Goal: Information Seeking & Learning: Check status

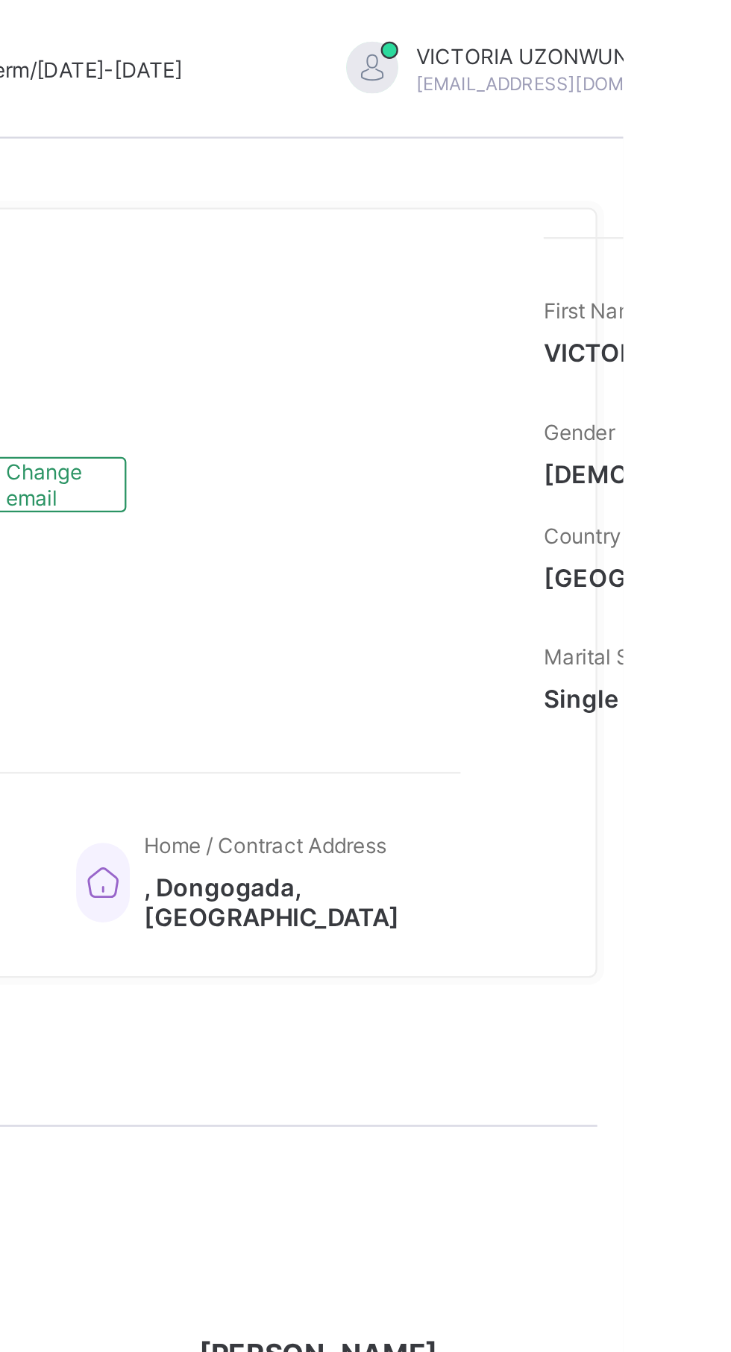
click at [585, 151] on div "Welcome VICTORIA Third Term / [DATE]-[DATE] [PERSON_NAME] [EMAIL_ADDRESS][DOMAI…" at bounding box center [365, 676] width 731 height 1352
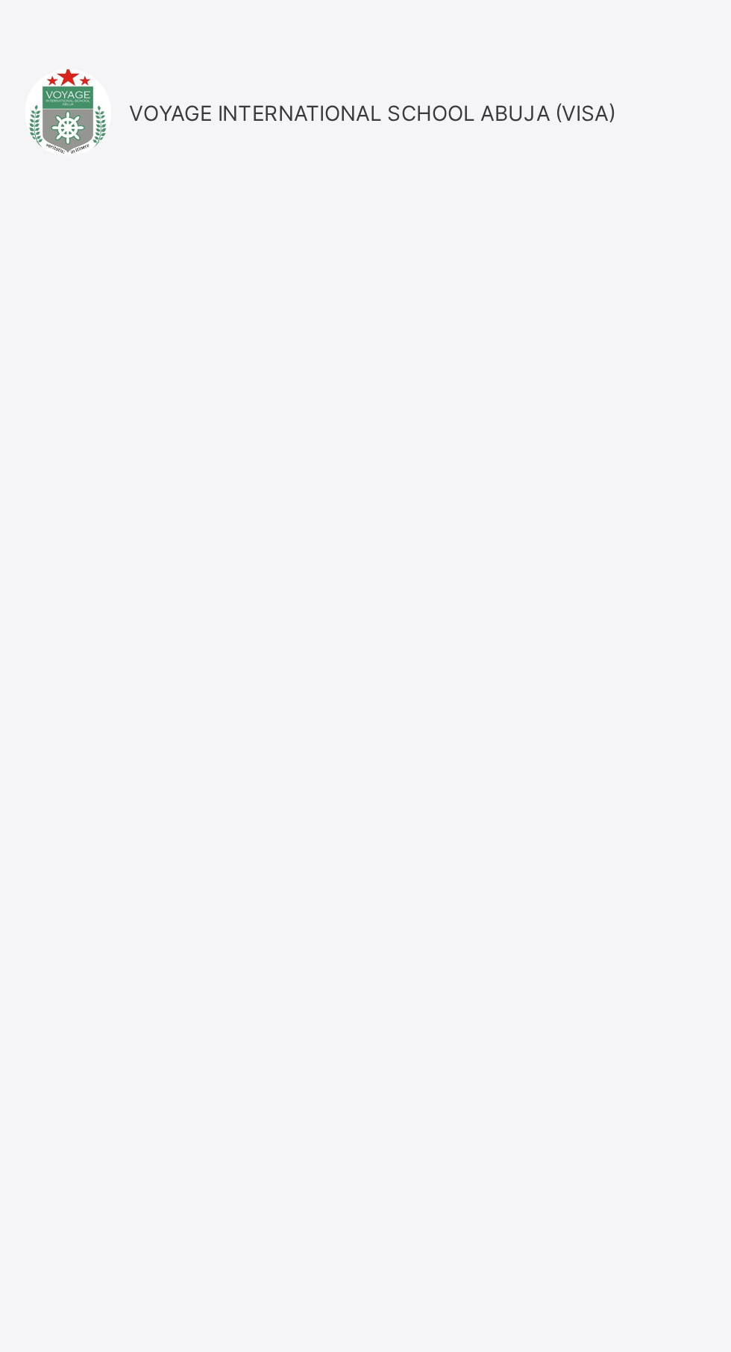
click at [591, 367] on div "Login Email Password View password Forgot your password? Click here Login with …" at bounding box center [486, 689] width 417 height 1211
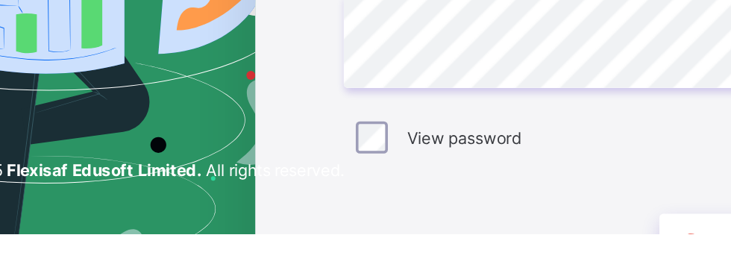
scroll to position [66, 0]
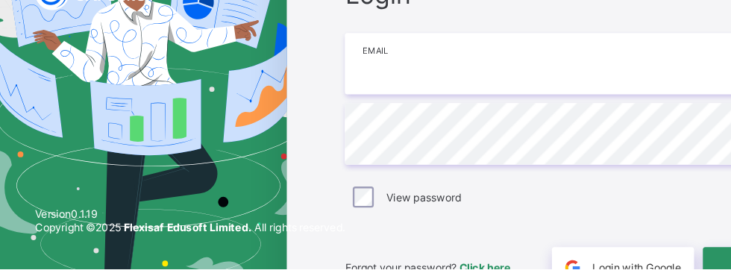
click at [424, 108] on input "email" at bounding box center [487, 104] width 388 height 52
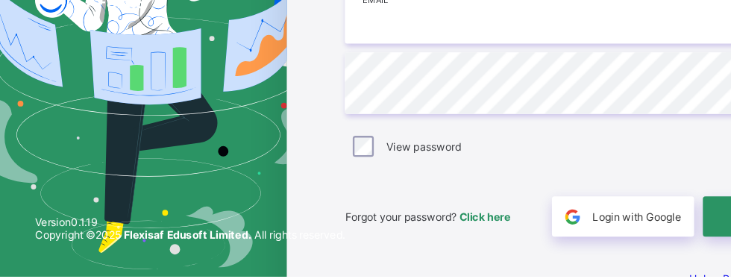
scroll to position [131, 0]
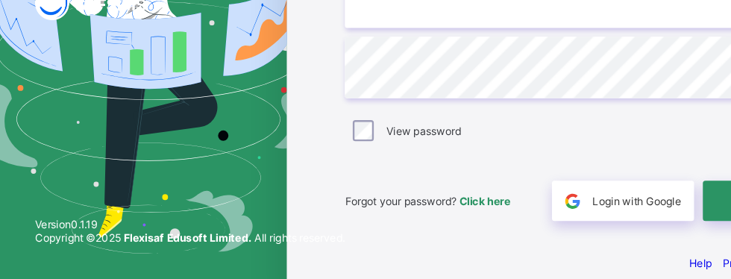
type input "**********"
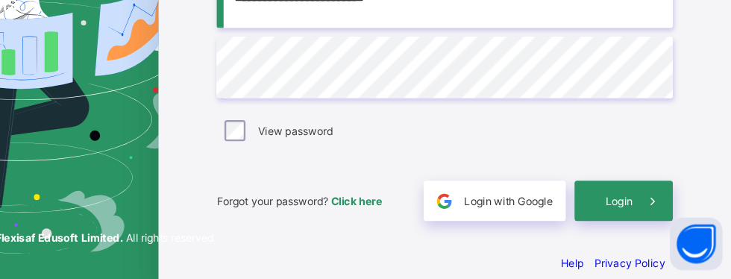
click at [642, 211] on span "Login" at bounding box center [634, 212] width 23 height 11
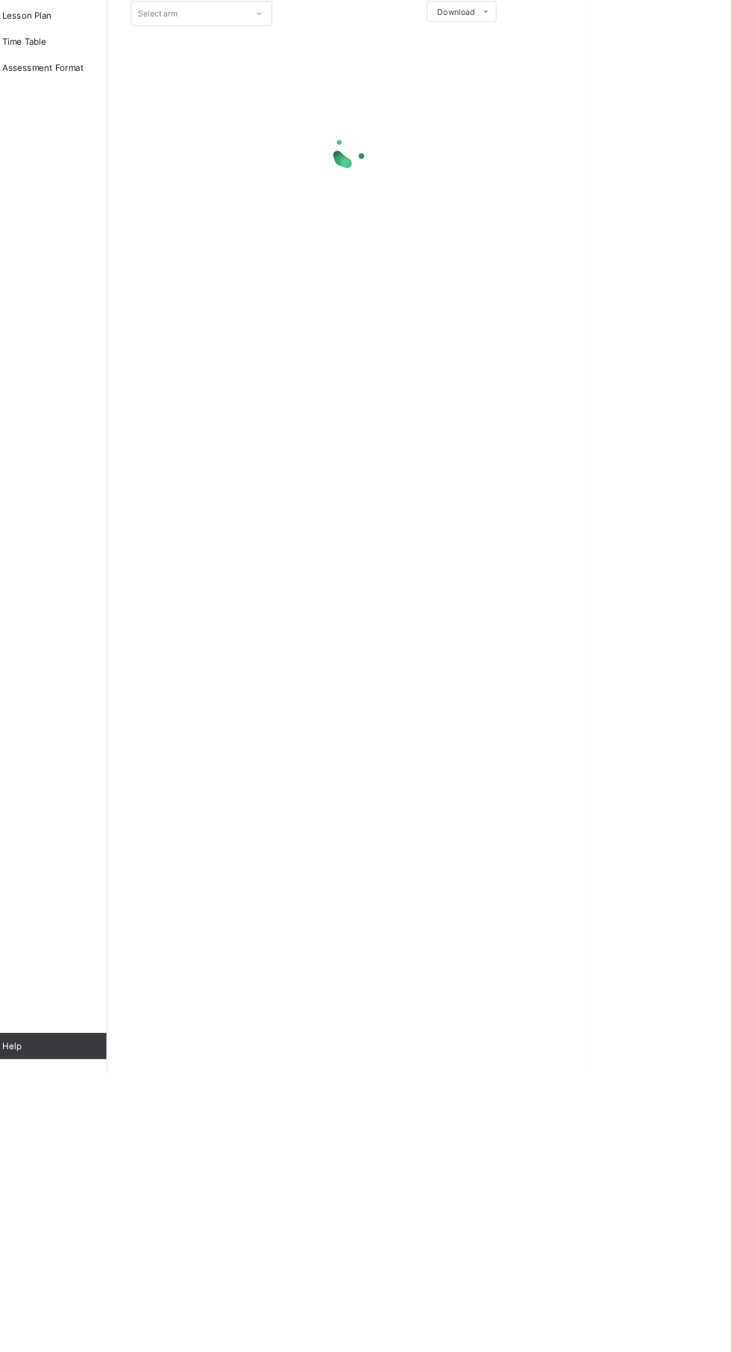
click at [719, 1351] on div "Select class section Select level Select arm Download Pdf Report Excel Report ×…" at bounding box center [455, 676] width 552 height 1352
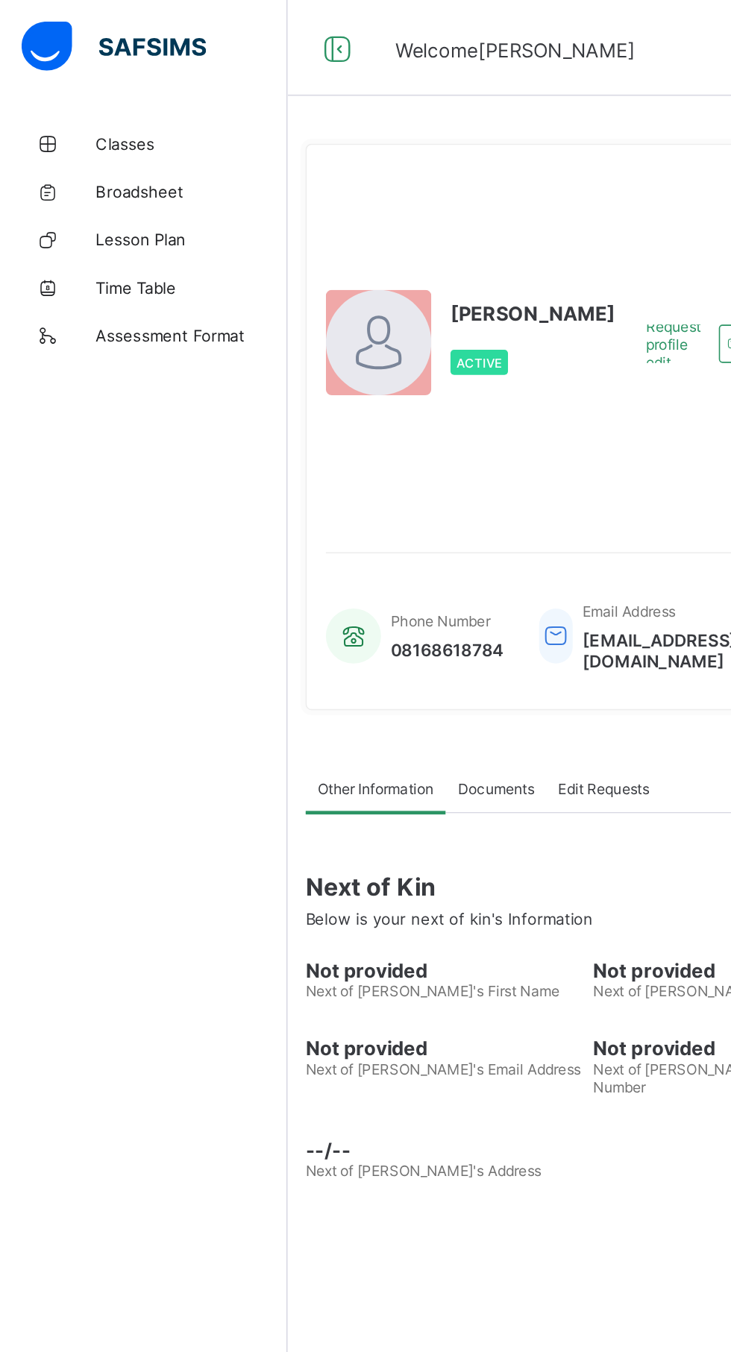
click at [91, 94] on span "Classes" at bounding box center [119, 89] width 119 height 12
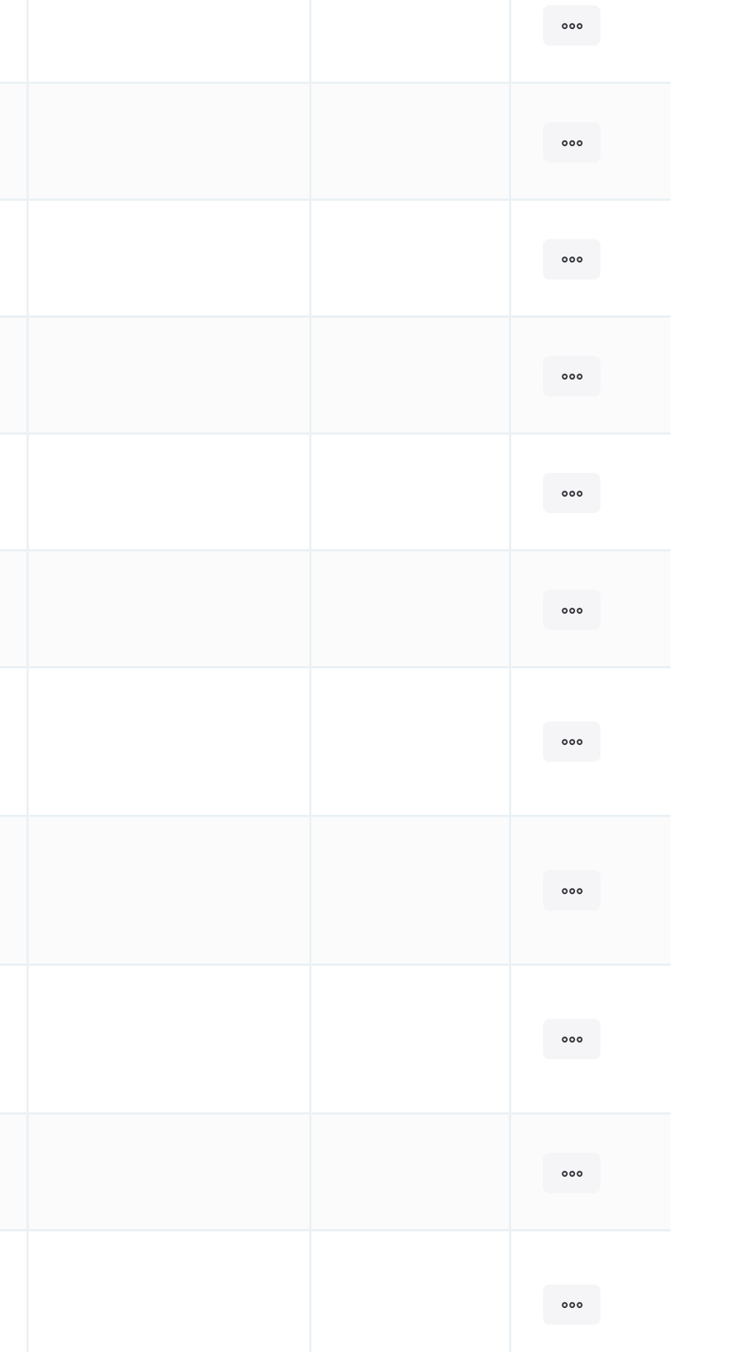
click at [0, 0] on ul "View Class" at bounding box center [0, 0] width 0 height 0
click at [0, 0] on div "View Class" at bounding box center [0, 0] width 0 height 0
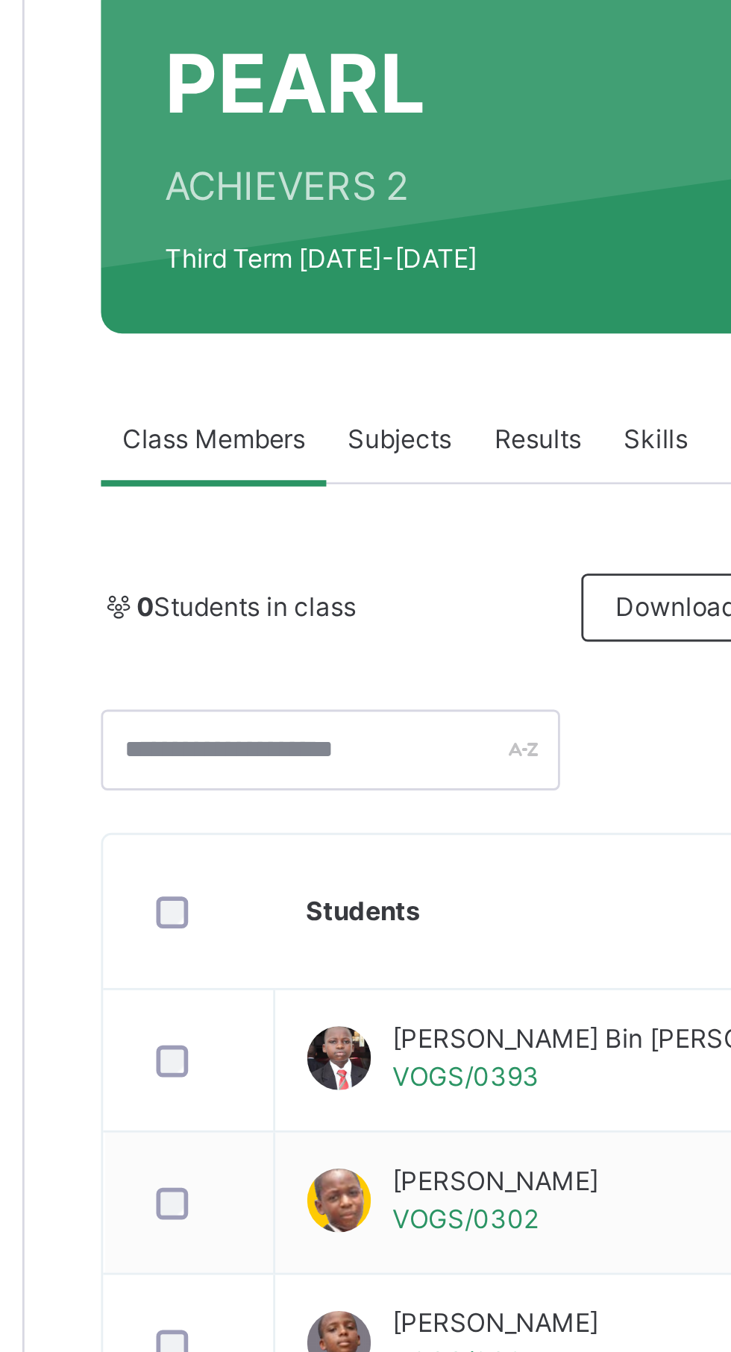
click at [359, 337] on span "Results" at bounding box center [359, 337] width 31 height 13
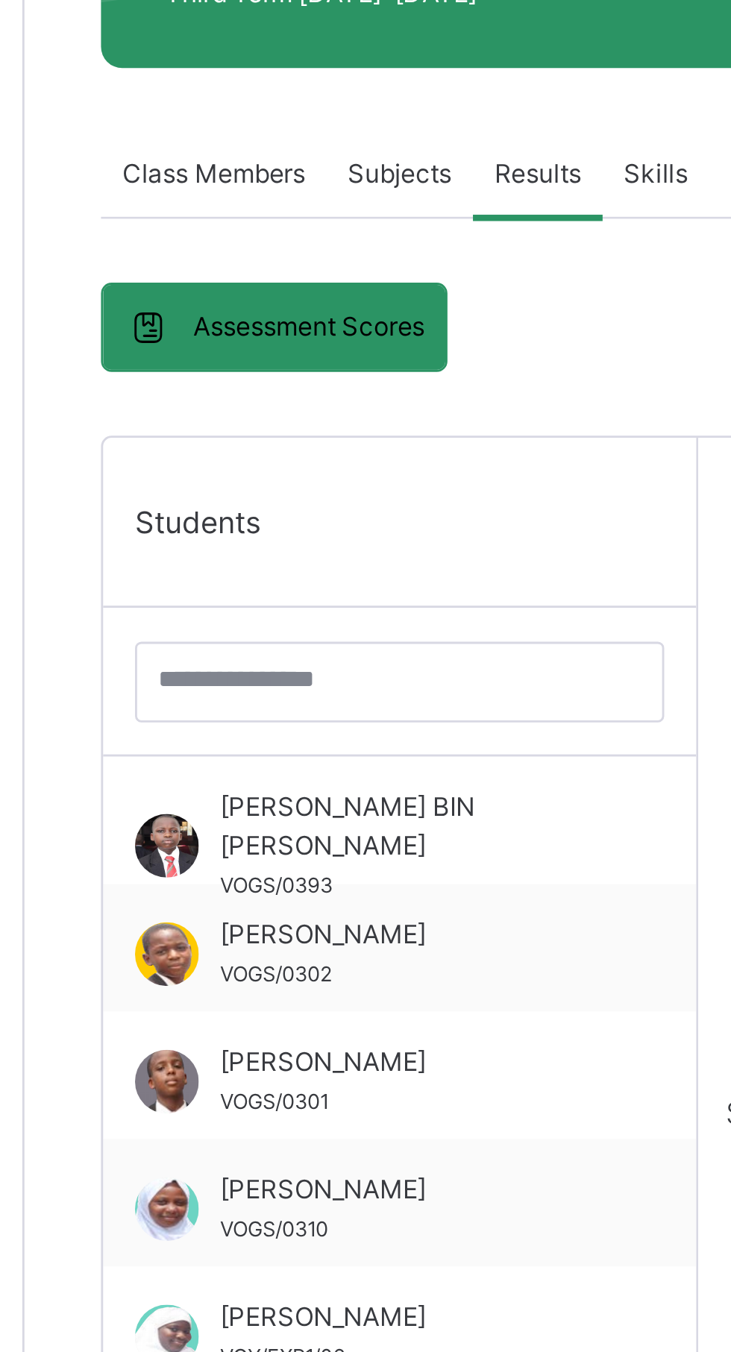
click at [296, 838] on div "BILAL SULEIMAN VOGC/24/109" at bounding box center [313, 835] width 133 height 27
